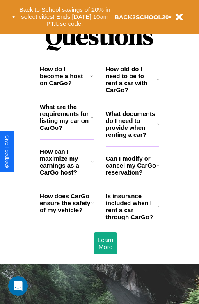
scroll to position [994, 0]
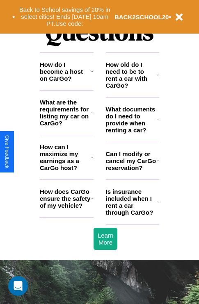
click at [132, 133] on h3 "What documents do I need to provide when renting a car?" at bounding box center [132, 120] width 52 height 28
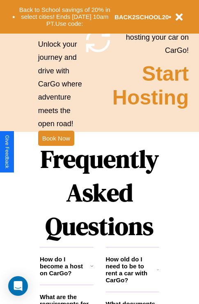
scroll to position [799, 0]
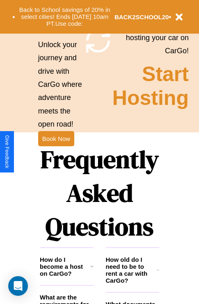
click at [56, 152] on h1 "Frequently Asked Questions" at bounding box center [99, 193] width 119 height 109
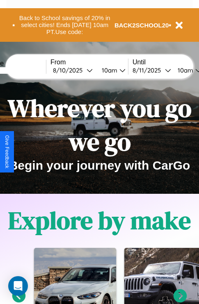
scroll to position [0, 30]
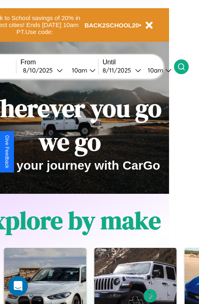
type input "*****"
click at [185, 66] on icon at bounding box center [181, 67] width 8 height 8
